Goal: Task Accomplishment & Management: Use online tool/utility

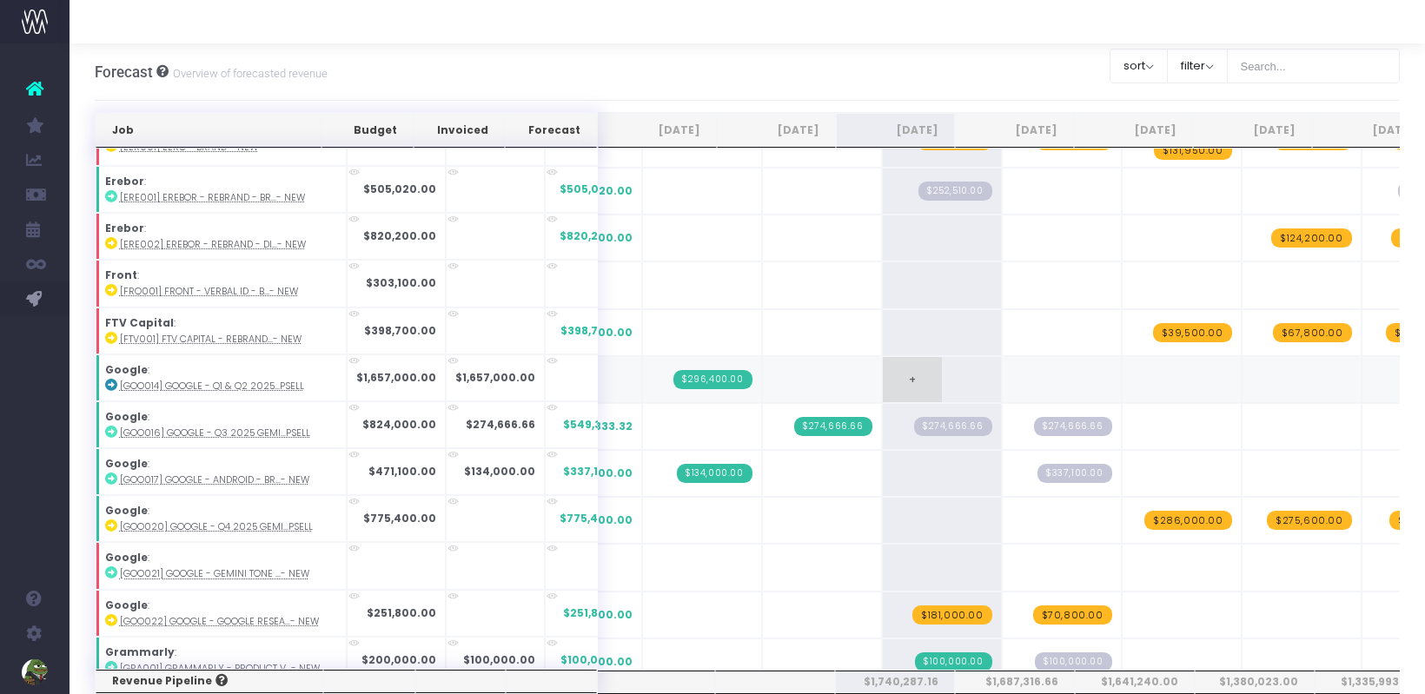
scroll to position [513, 0]
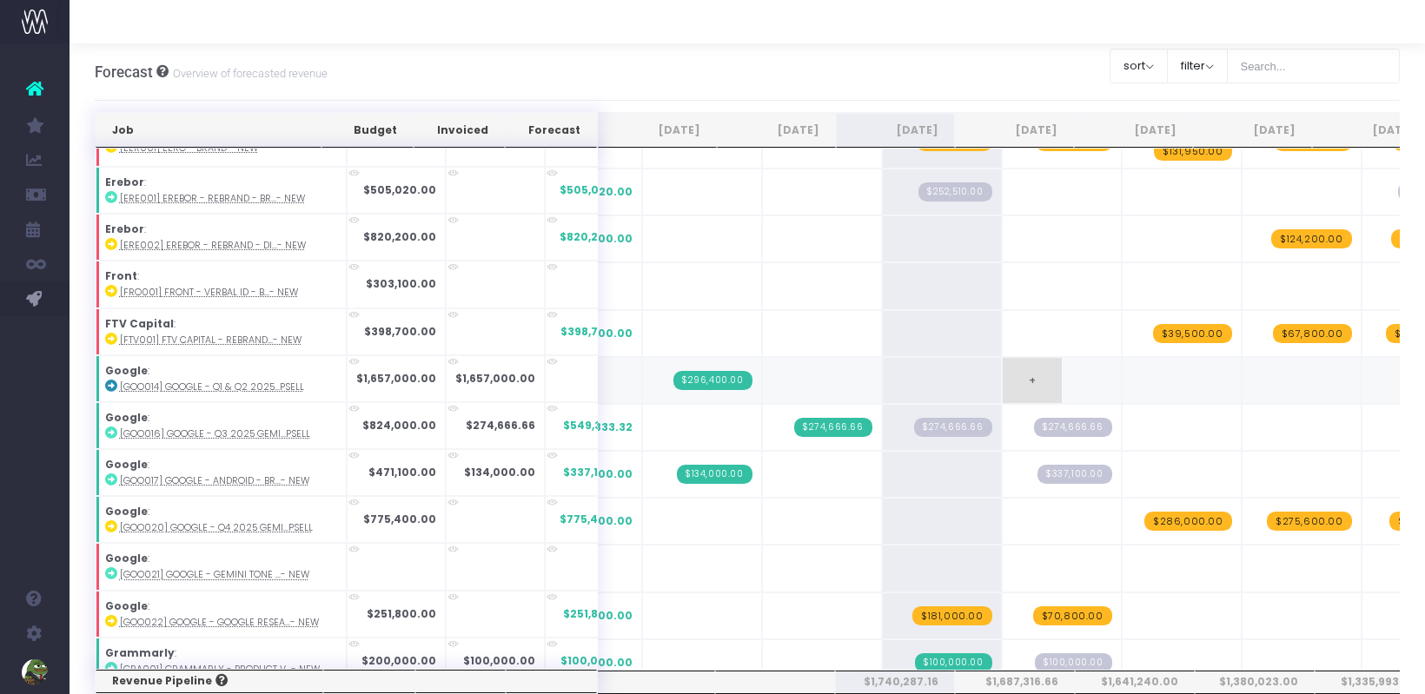
click at [1003, 369] on span "+" at bounding box center [1032, 380] width 59 height 45
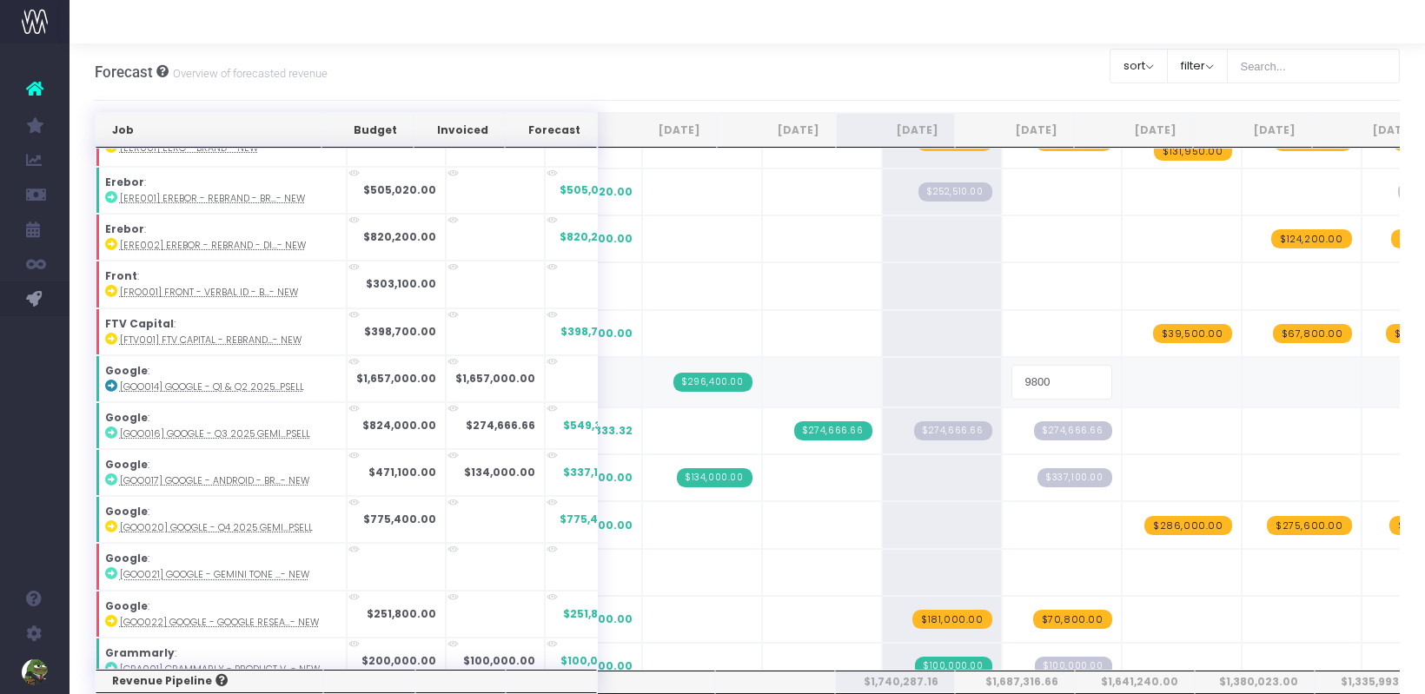
type input "98000"
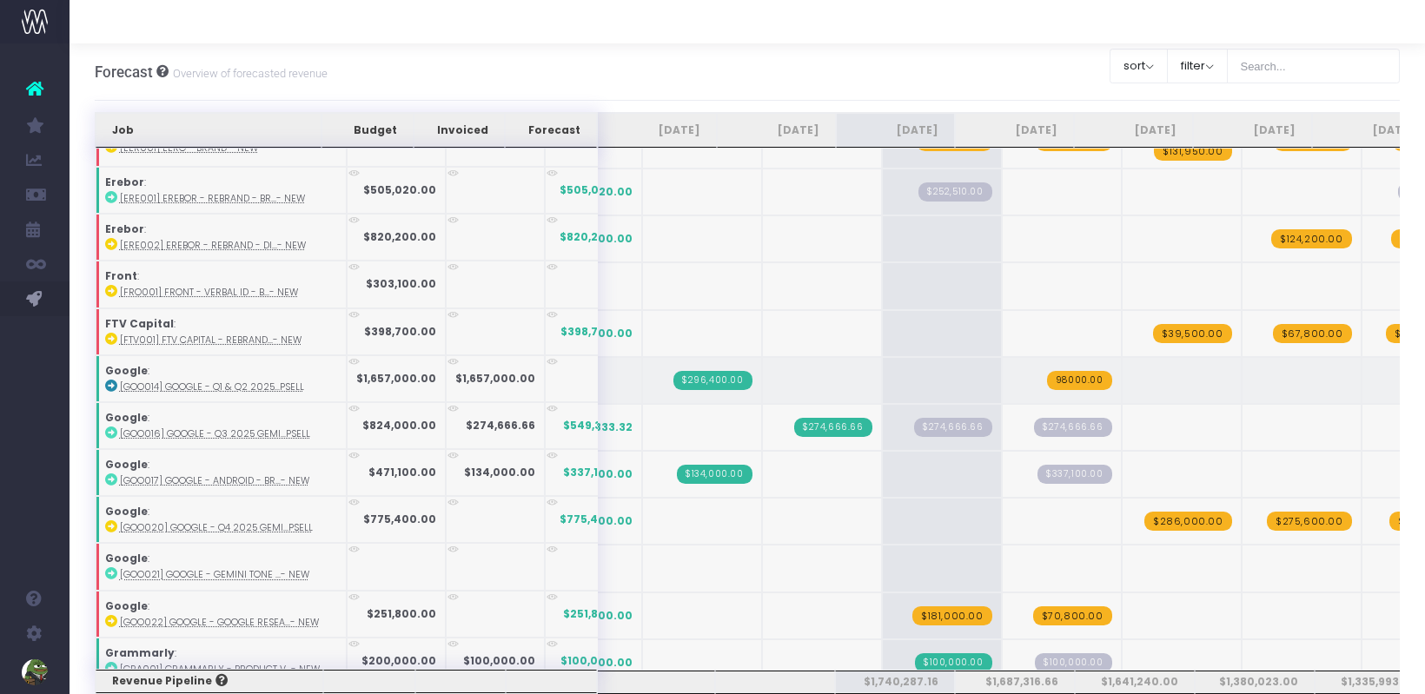
click at [1123, 369] on span "+" at bounding box center [1152, 380] width 59 height 45
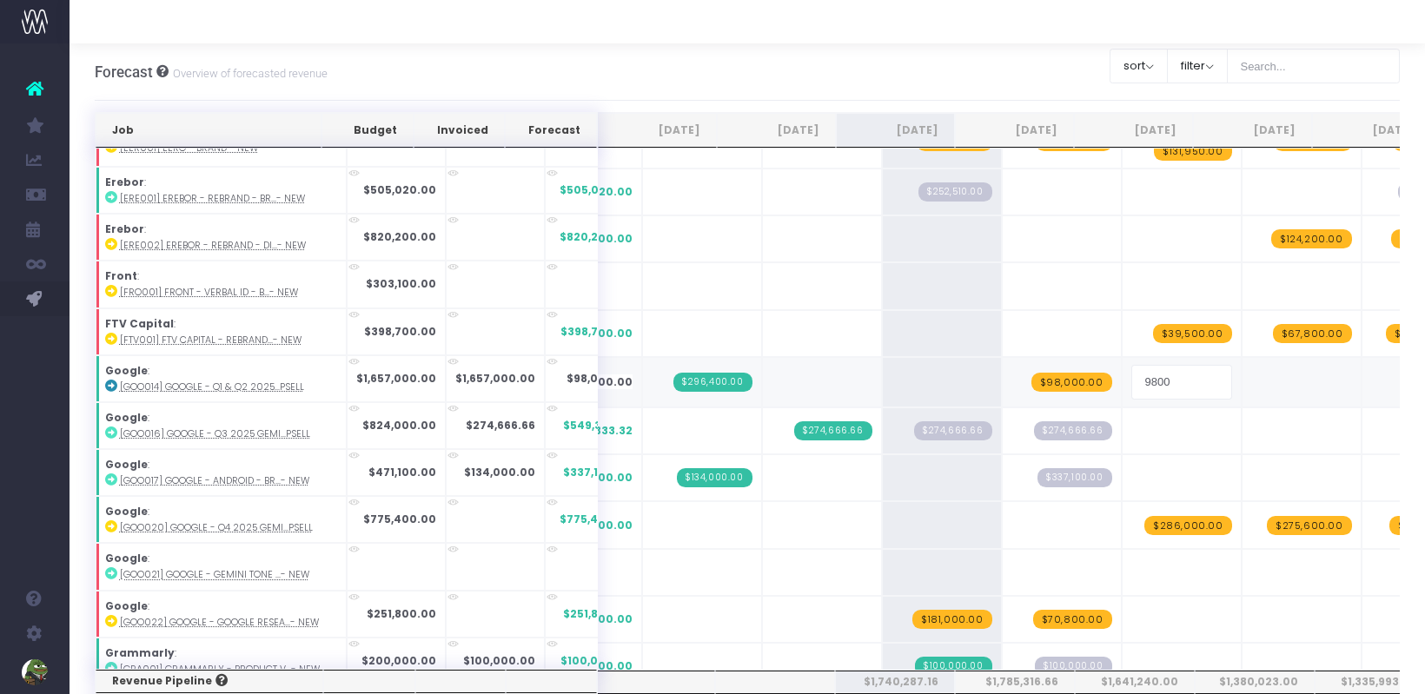
type input "98000"
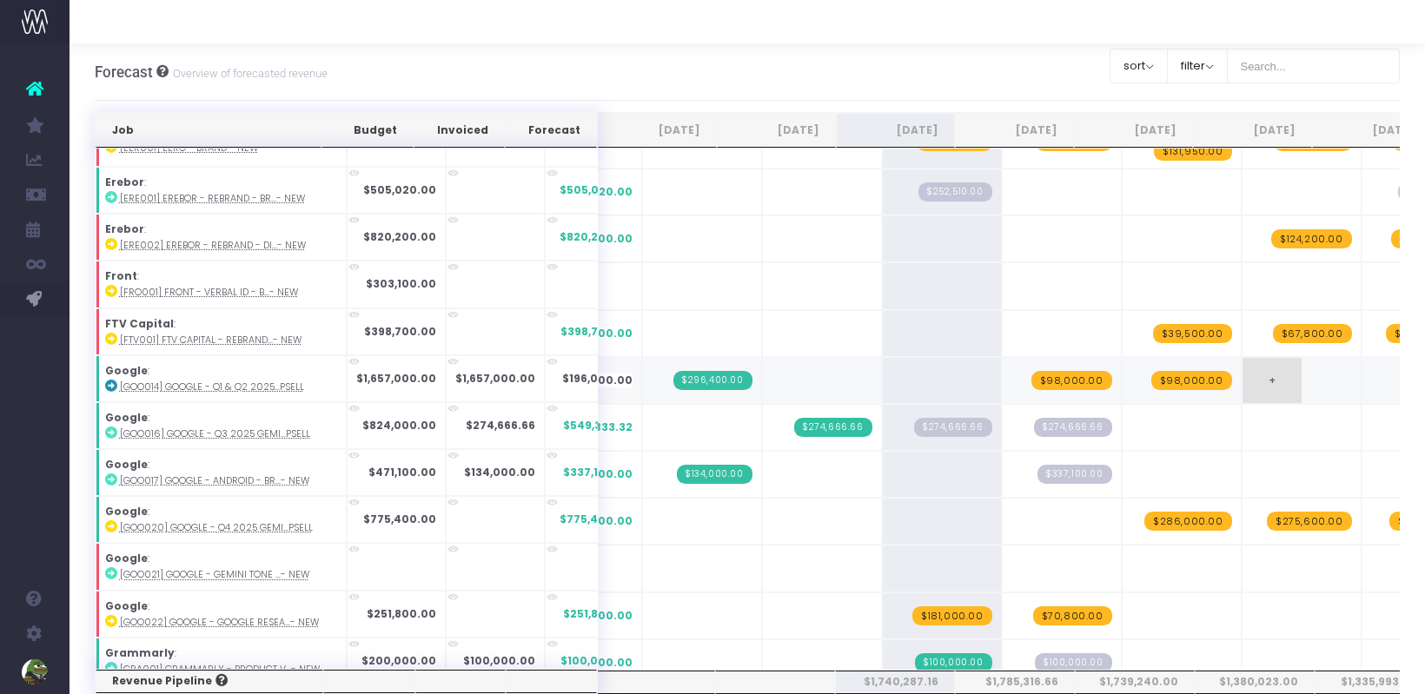
click at [1245, 372] on span "+" at bounding box center [1272, 380] width 59 height 45
click at [1171, 371] on span "$98,000.00" at bounding box center [1192, 380] width 81 height 19
click at [1037, 371] on span "$98,000.00" at bounding box center [1072, 380] width 81 height 19
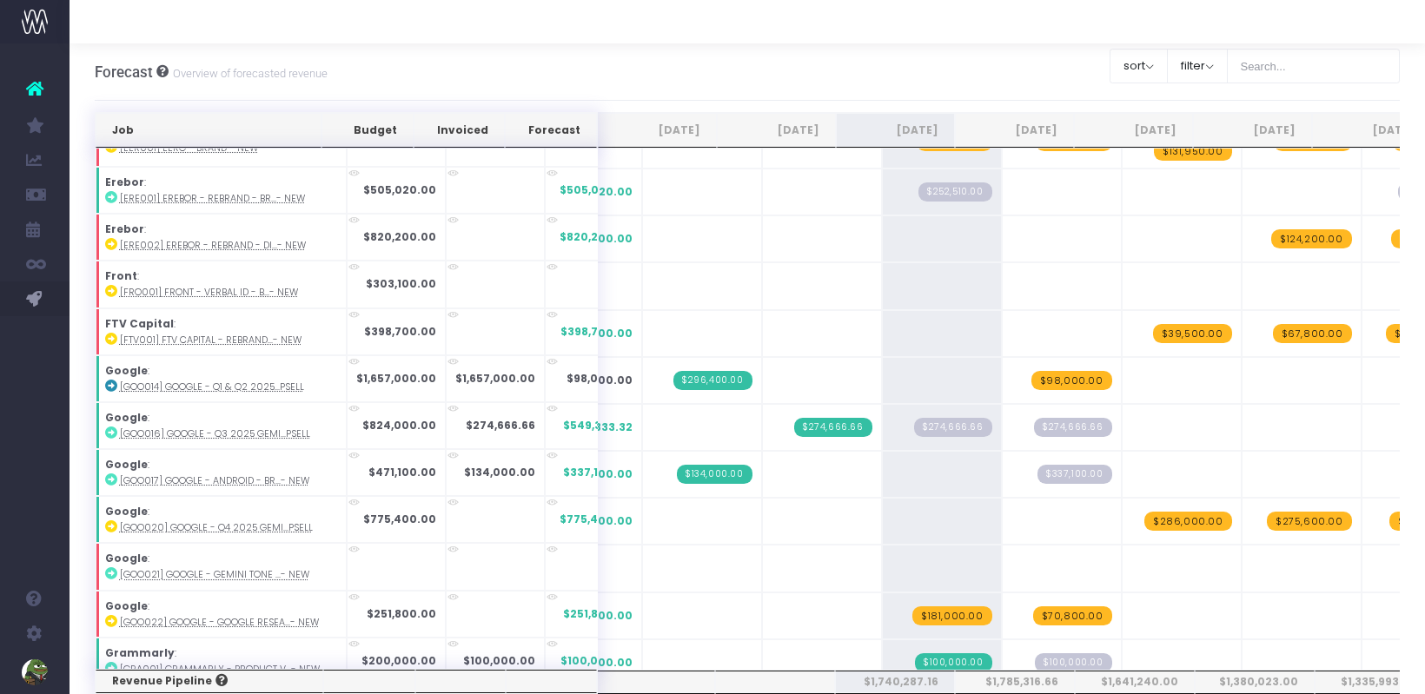
click at [1037, 371] on span "$98,000.00" at bounding box center [1072, 380] width 81 height 19
click at [1003, 268] on span "+" at bounding box center [1032, 285] width 59 height 45
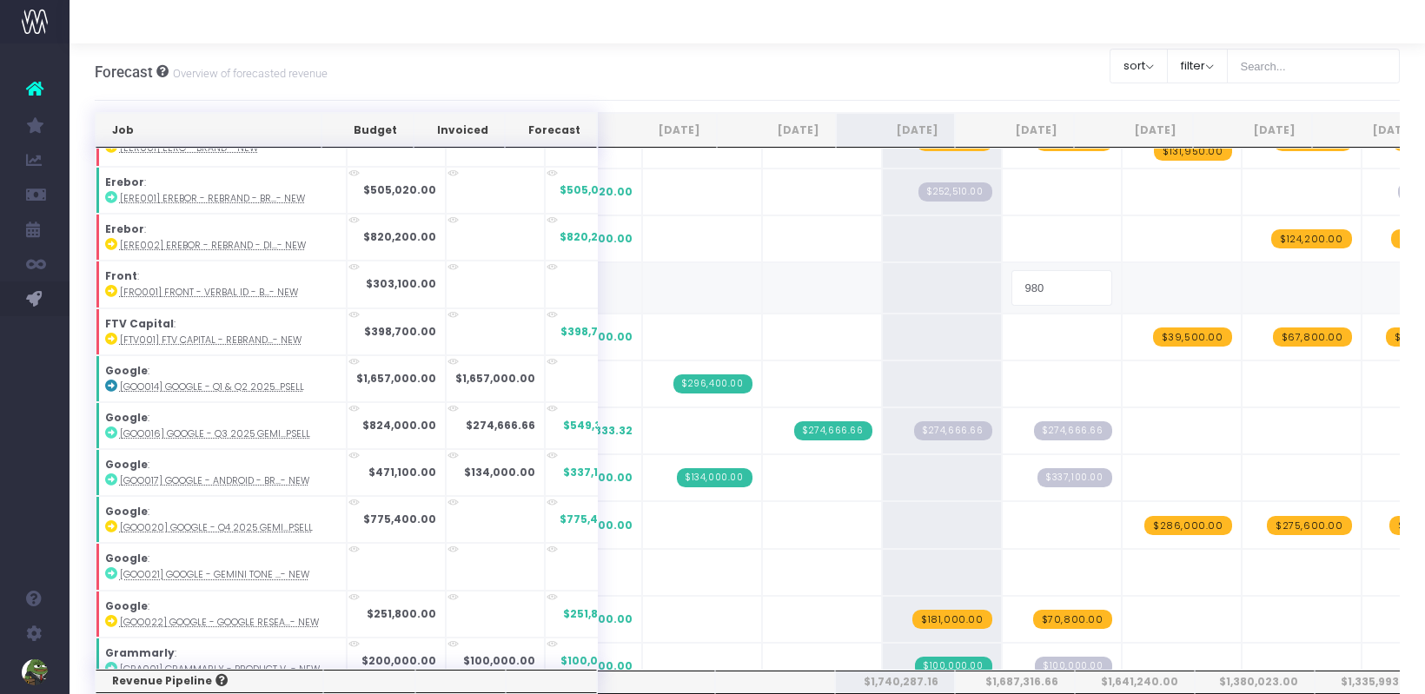
type input "9800"
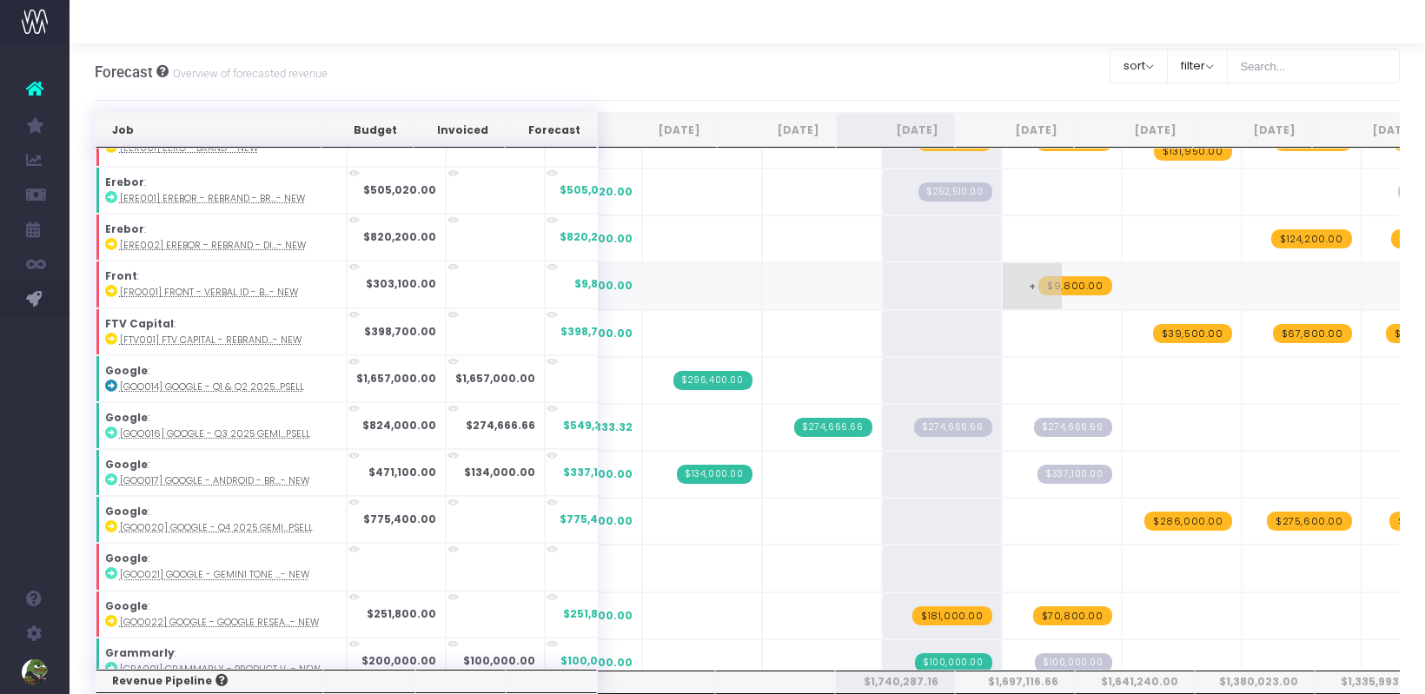
click at [1039, 276] on span "$9,800.00" at bounding box center [1075, 285] width 73 height 19
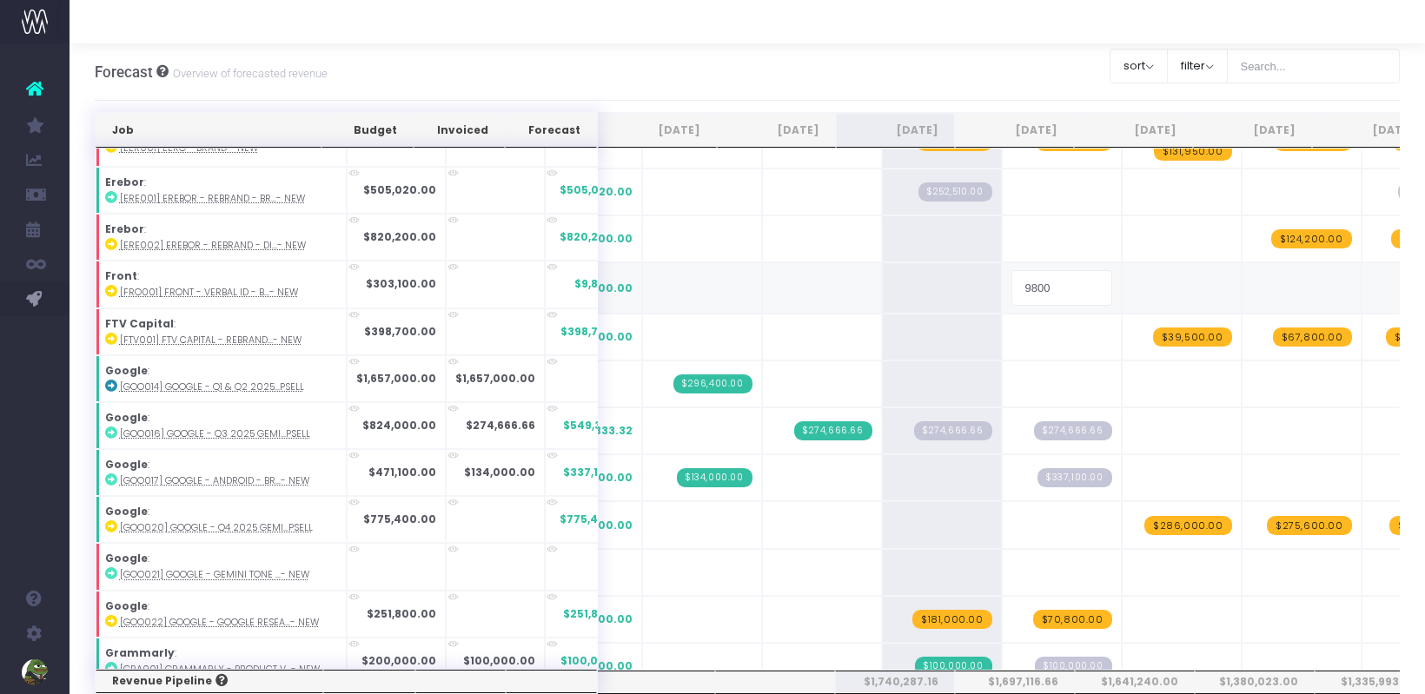
type input "98000"
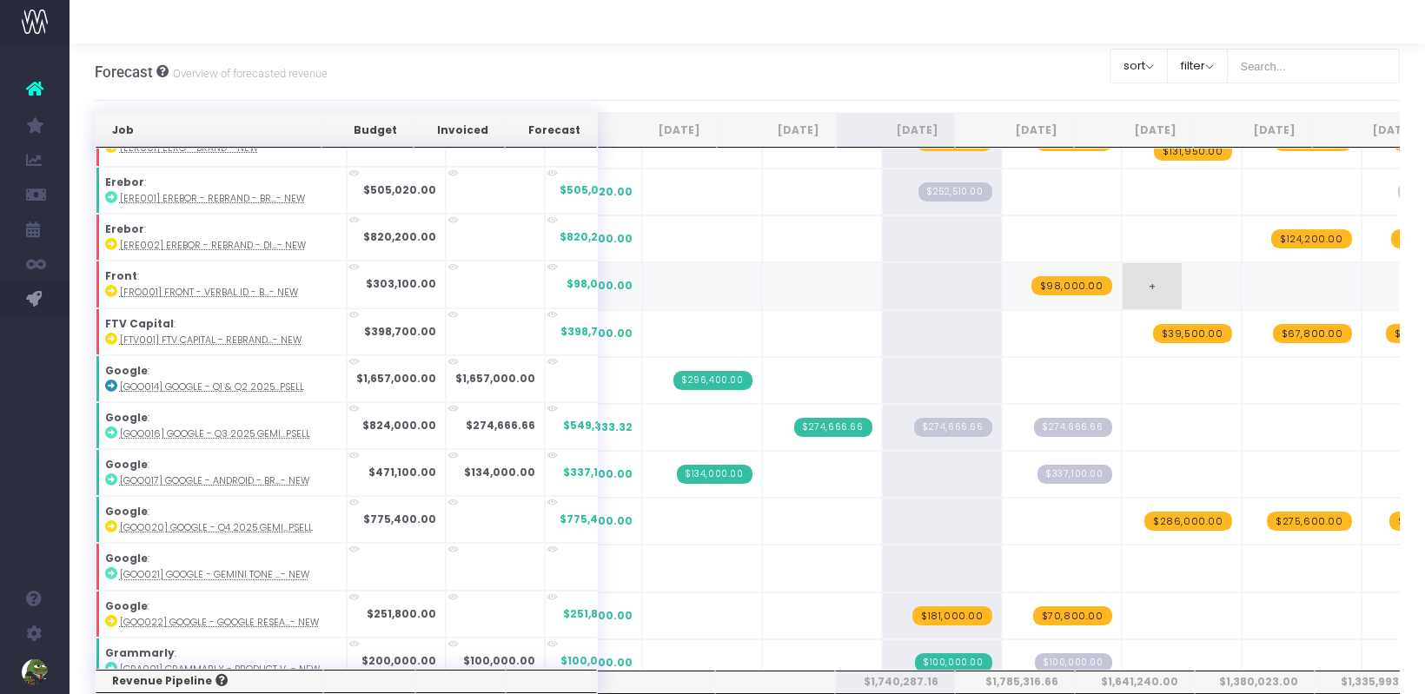
click at [1126, 275] on span "+" at bounding box center [1152, 285] width 59 height 45
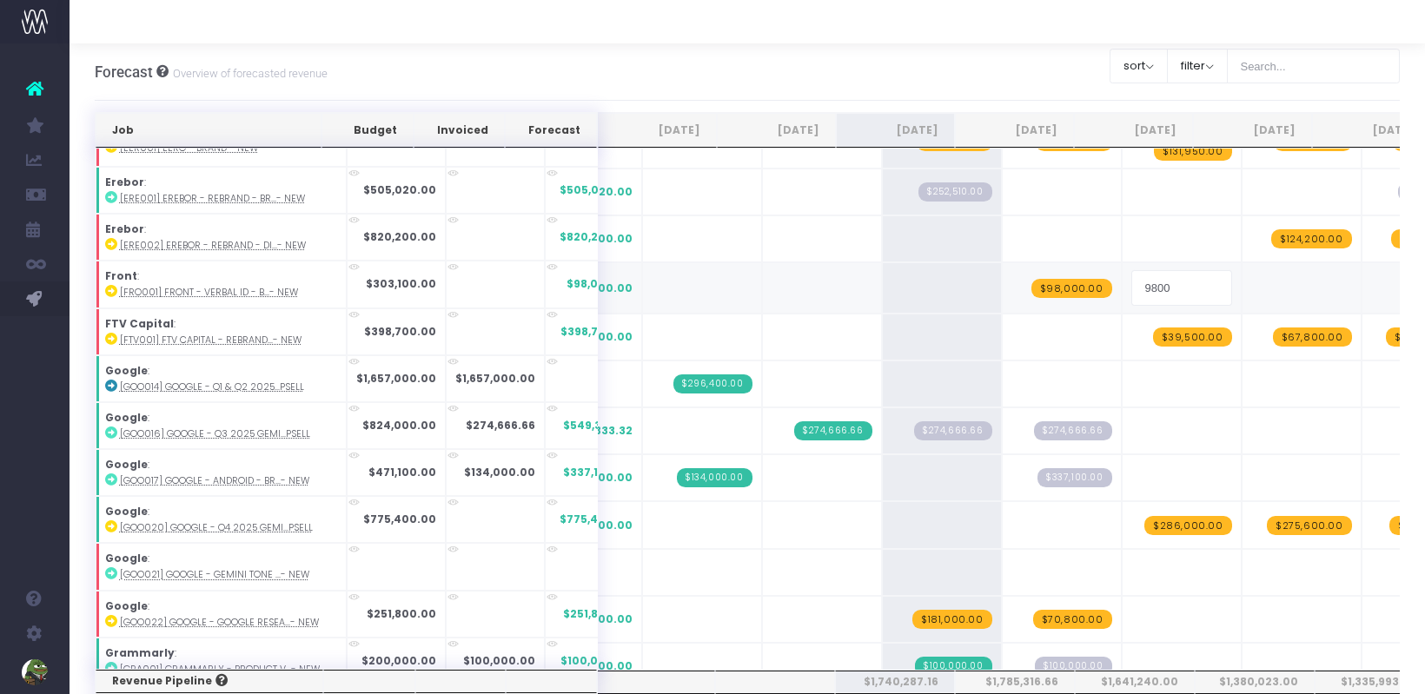
type input "98000"
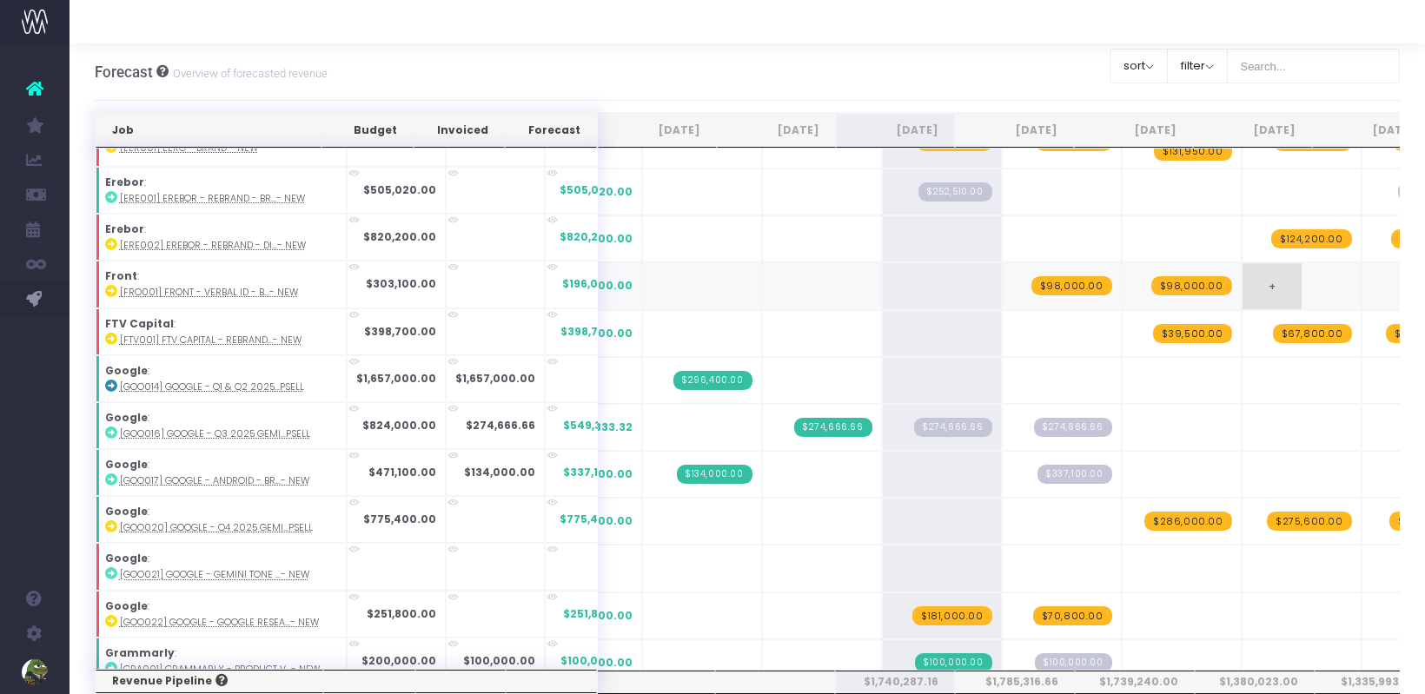
click at [1243, 270] on span "+" at bounding box center [1272, 285] width 59 height 45
click at [847, 53] on div "Forecast Overview of forecasted revenue Clear Filters sort Sort by Job Name Des…" at bounding box center [748, 71] width 1306 height 57
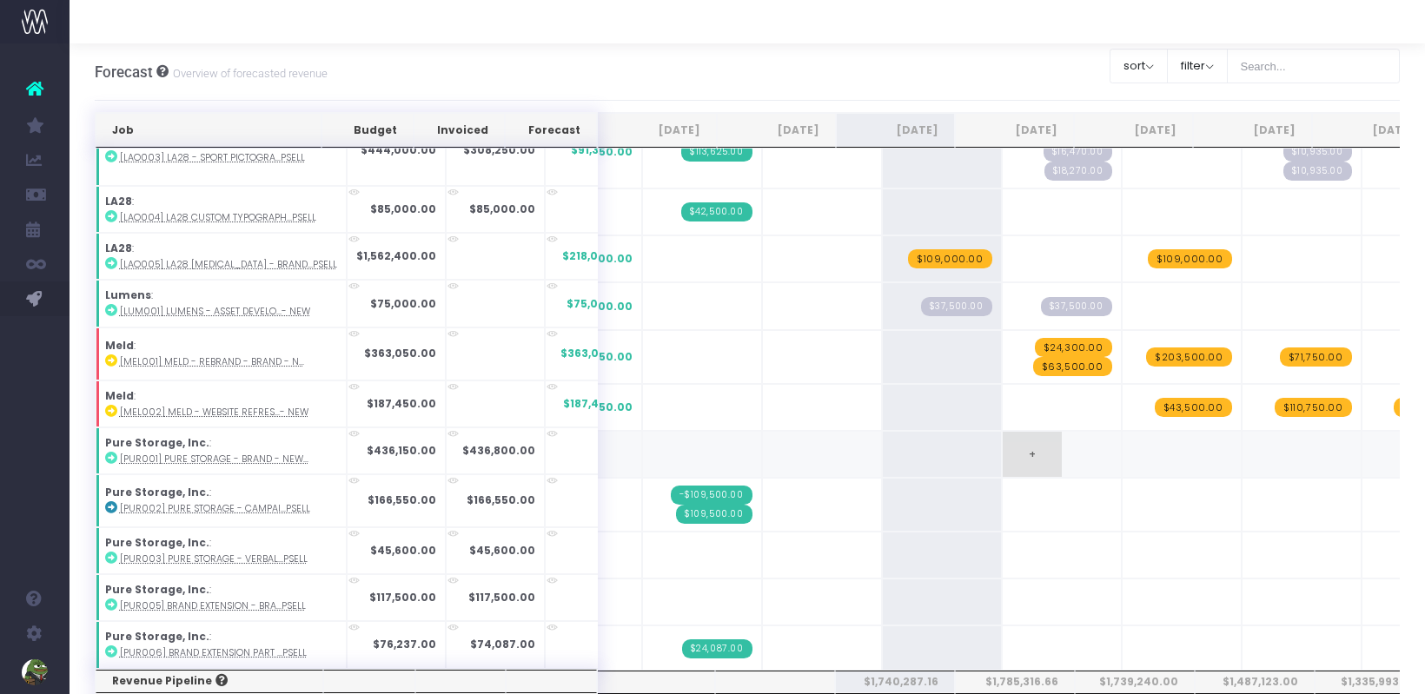
scroll to position [0, 0]
